Goal: Task Accomplishment & Management: Use online tool/utility

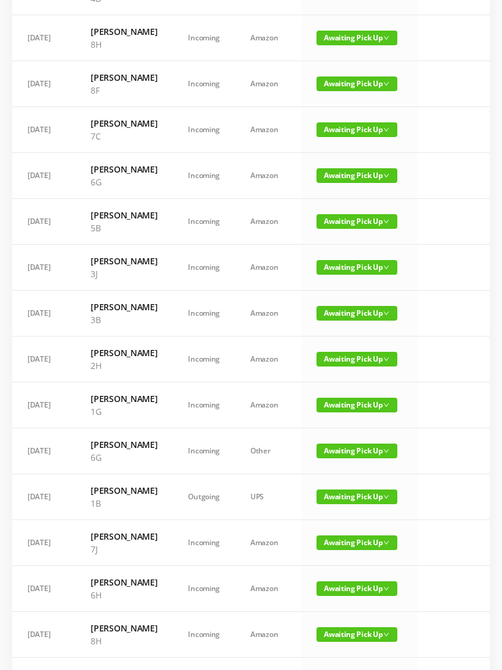
scroll to position [234, 0]
click at [361, 413] on span "Awaiting Pick Up" at bounding box center [357, 405] width 81 height 15
click at [345, 584] on link "Picked Up" at bounding box center [346, 578] width 80 height 20
click at [343, 275] on span "Awaiting Pick Up" at bounding box center [357, 267] width 81 height 15
click at [342, 405] on link "Picked Up" at bounding box center [346, 407] width 80 height 20
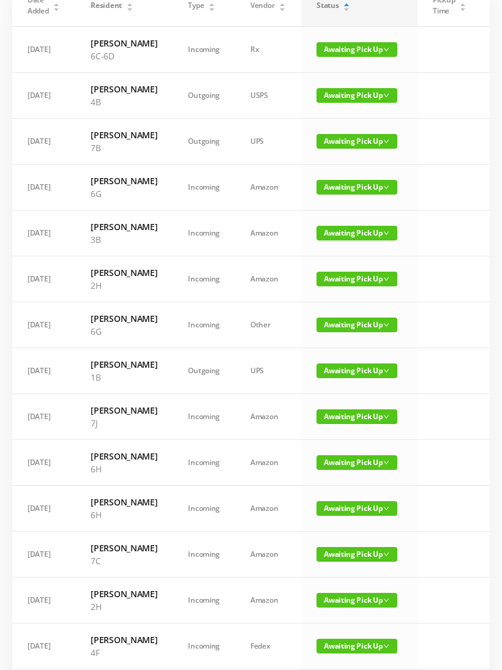
scroll to position [0, 0]
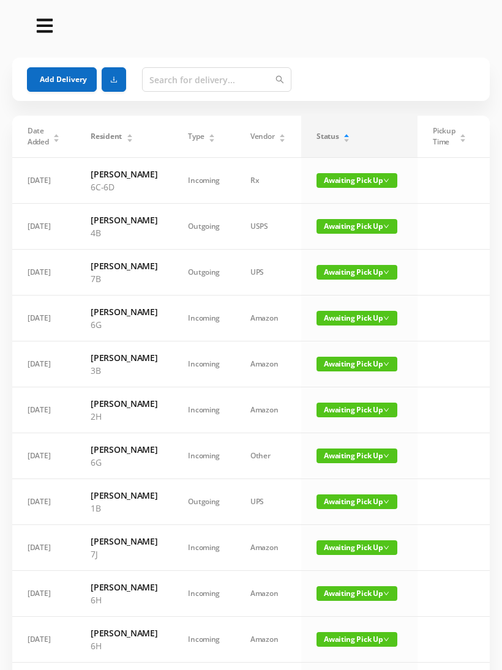
click at [348, 280] on span "Awaiting Pick Up" at bounding box center [357, 272] width 81 height 15
click at [347, 347] on link "Picked Up" at bounding box center [346, 348] width 80 height 20
click at [348, 463] on span "Awaiting Pick Up" at bounding box center [357, 456] width 81 height 15
click at [344, 582] on link "Picked Up" at bounding box center [346, 583] width 80 height 20
click at [63, 77] on button "Add Delivery" at bounding box center [62, 79] width 70 height 24
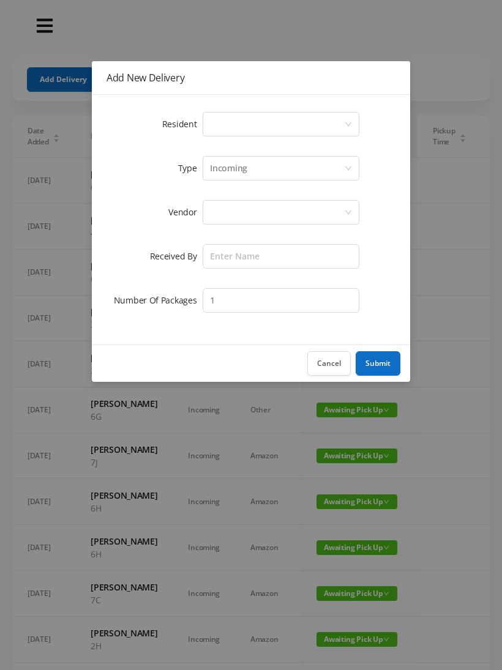
click at [228, 130] on div "Select a person" at bounding box center [277, 124] width 134 height 23
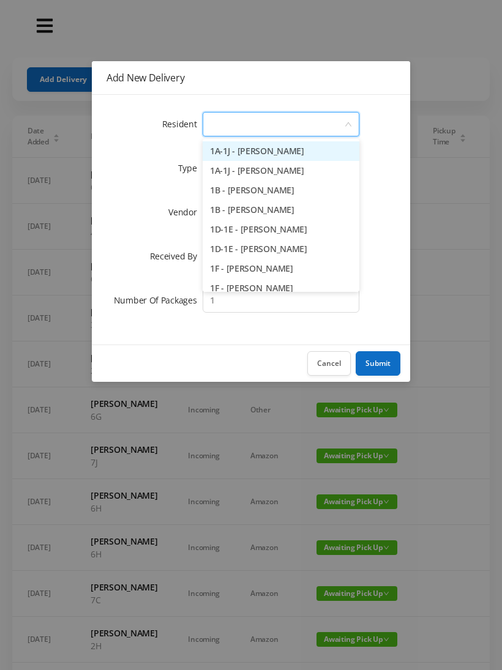
type input "8"
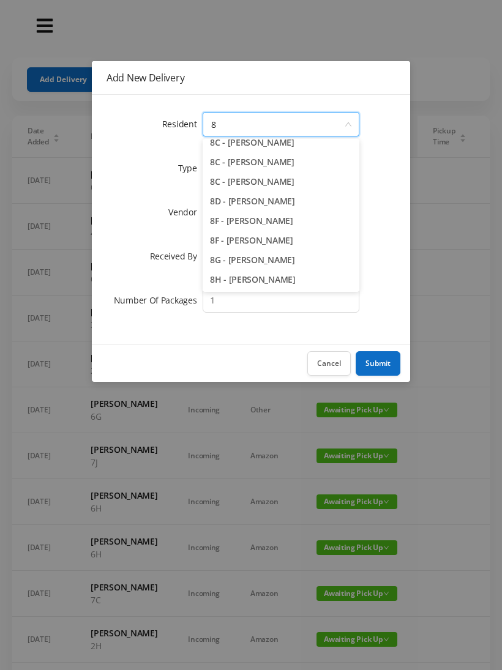
scroll to position [67, 0]
click at [261, 266] on li "8G - [PERSON_NAME]" at bounding box center [281, 260] width 157 height 20
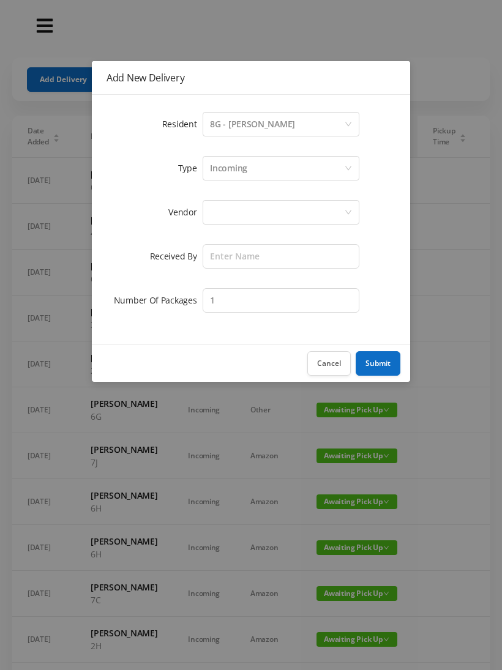
click at [222, 216] on div at bounding box center [277, 212] width 134 height 23
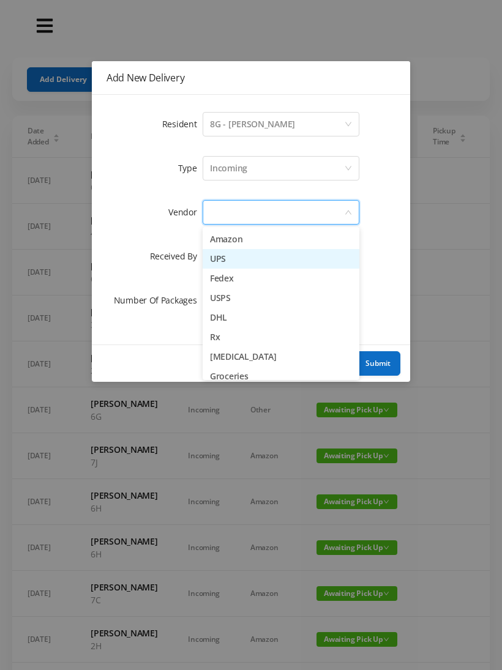
click at [258, 265] on li "UPS" at bounding box center [281, 259] width 157 height 20
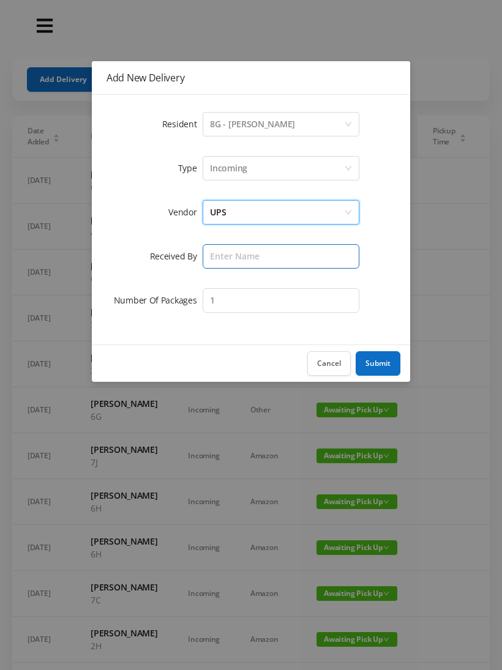
click at [224, 263] on input "text" at bounding box center [281, 256] width 157 height 24
type input "[PERSON_NAME]"
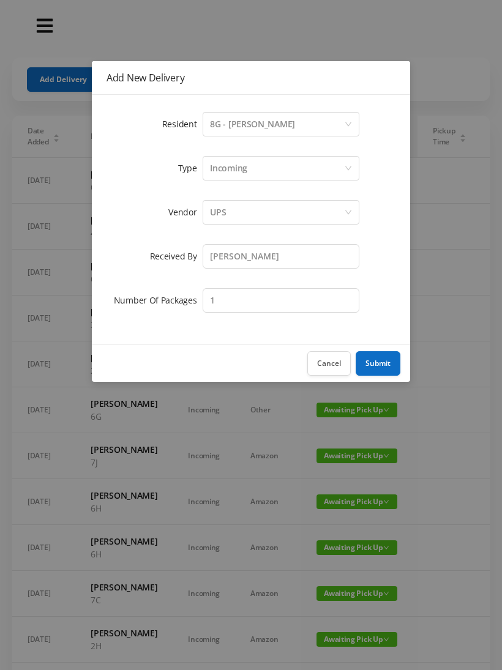
click at [383, 366] on button "Submit" at bounding box center [378, 363] width 45 height 24
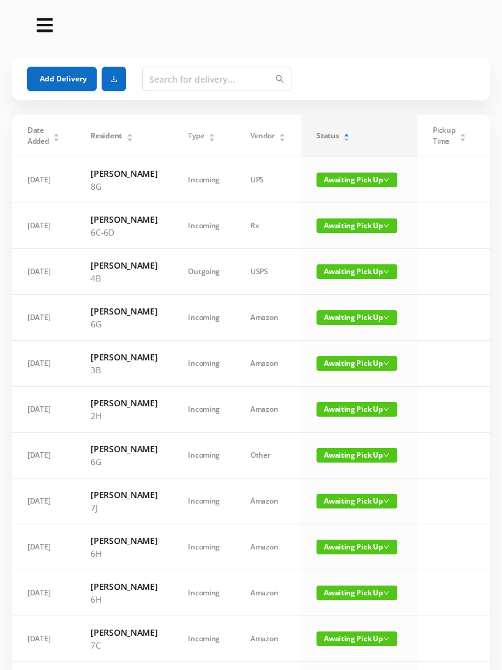
scroll to position [0, 0]
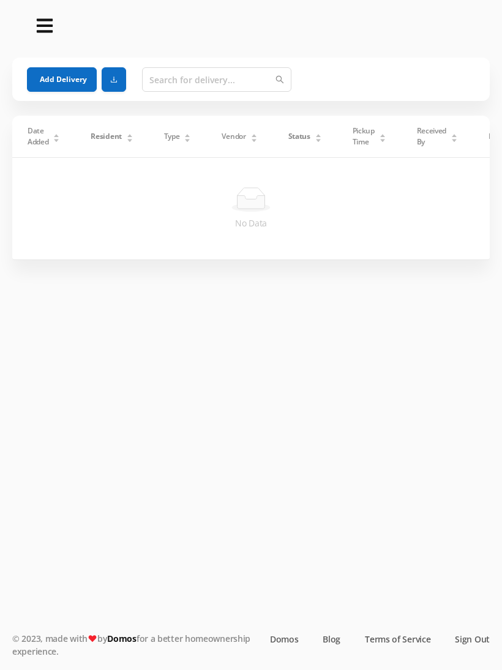
click at [66, 83] on button "Add Delivery" at bounding box center [62, 79] width 70 height 24
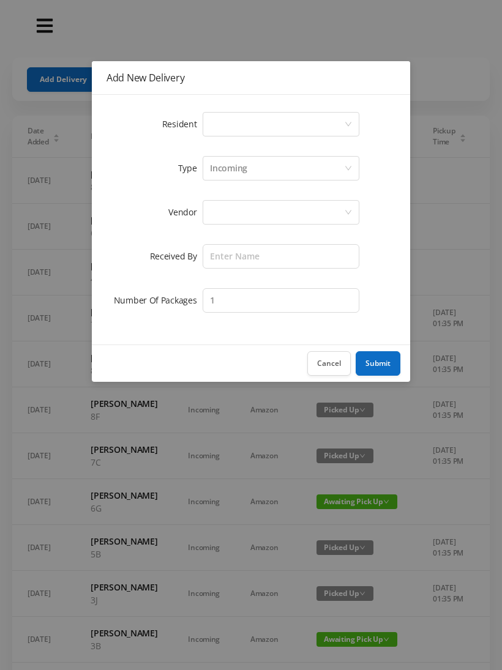
click at [234, 118] on div "Select a person" at bounding box center [277, 124] width 134 height 23
type input "1"
click at [345, 364] on button "Cancel" at bounding box center [328, 363] width 43 height 24
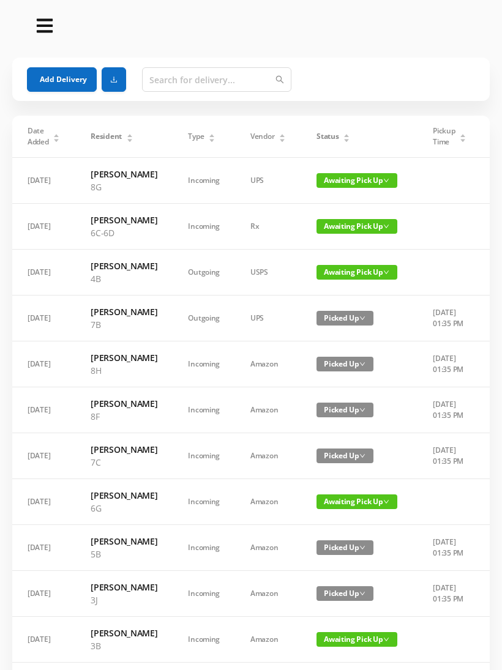
click at [63, 86] on button "Add Delivery" at bounding box center [62, 79] width 70 height 24
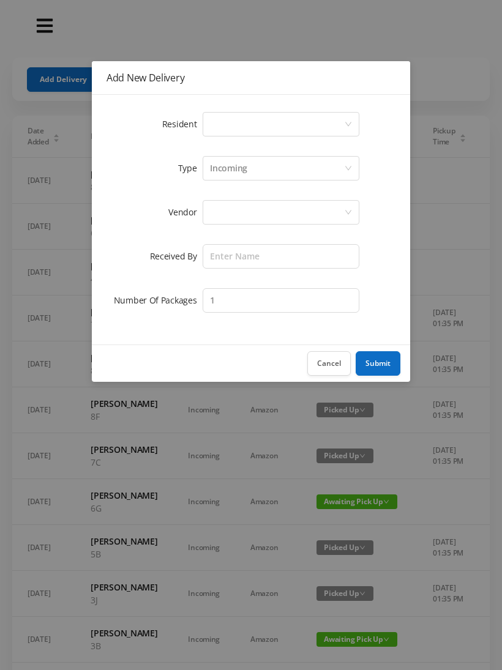
click at [201, 118] on label "Resident" at bounding box center [182, 124] width 41 height 12
click at [233, 129] on div "Select a person" at bounding box center [277, 124] width 134 height 23
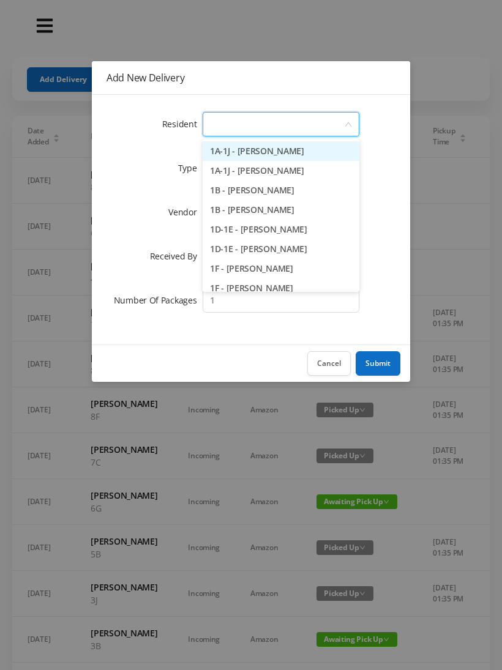
type input "1"
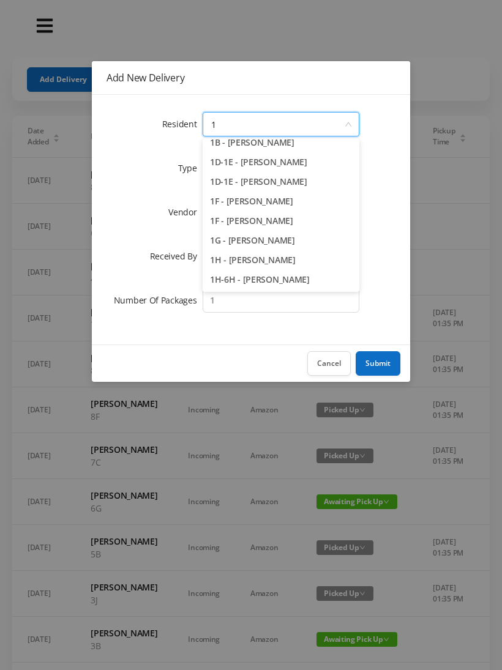
scroll to position [67, 0]
click at [277, 261] on li "1H - [PERSON_NAME]" at bounding box center [281, 260] width 157 height 20
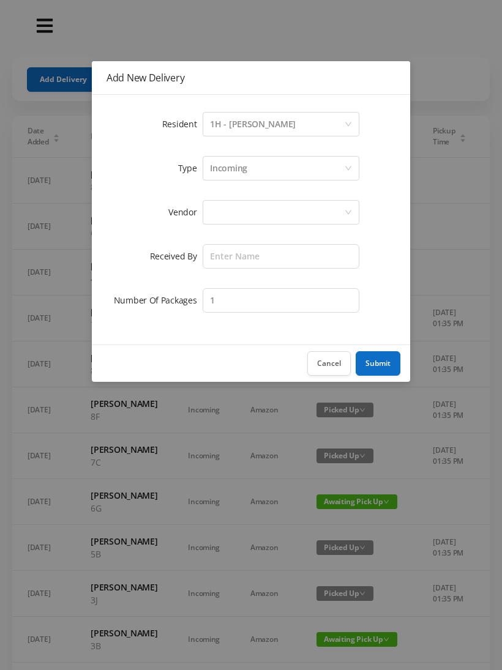
click at [222, 214] on div at bounding box center [277, 212] width 134 height 23
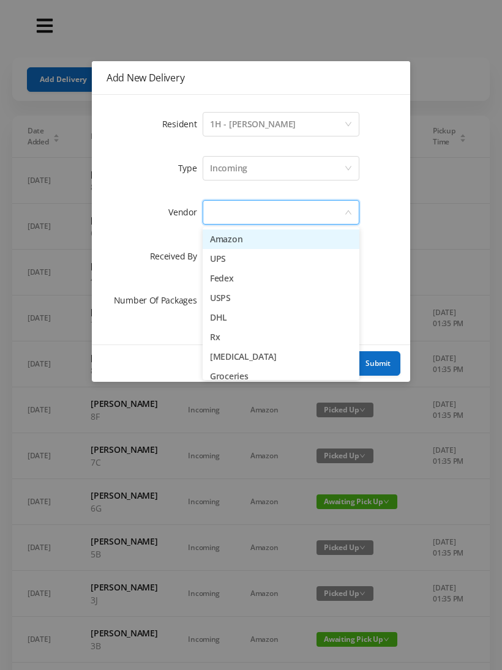
click at [270, 241] on li "Amazon" at bounding box center [281, 240] width 157 height 20
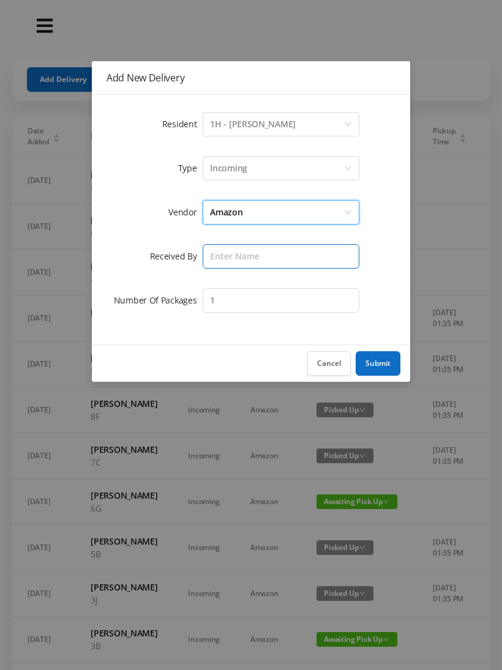
click at [233, 257] on input "text" at bounding box center [281, 256] width 157 height 24
type input "[PERSON_NAME]"
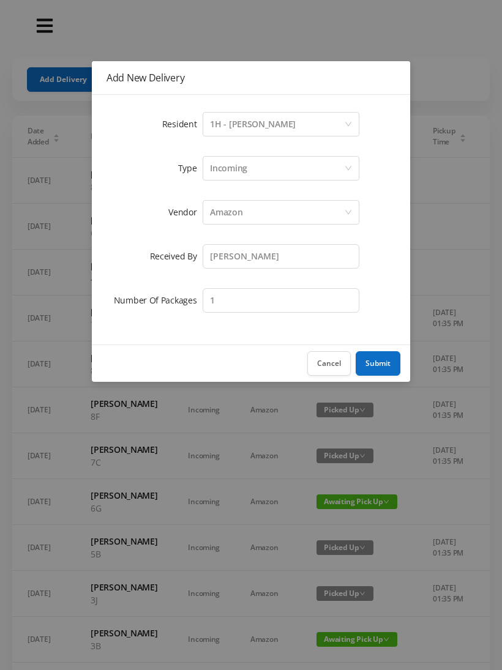
click at [381, 375] on button "Submit" at bounding box center [378, 363] width 45 height 24
